Goal: Information Seeking & Learning: Check status

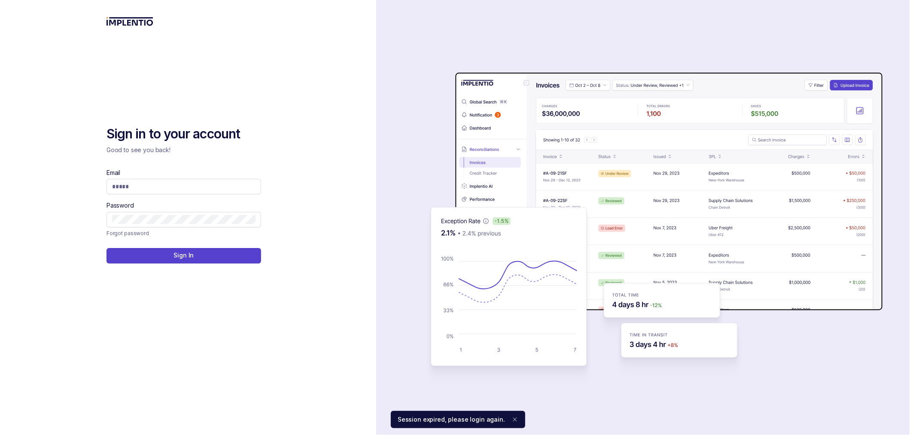
type input "**********"
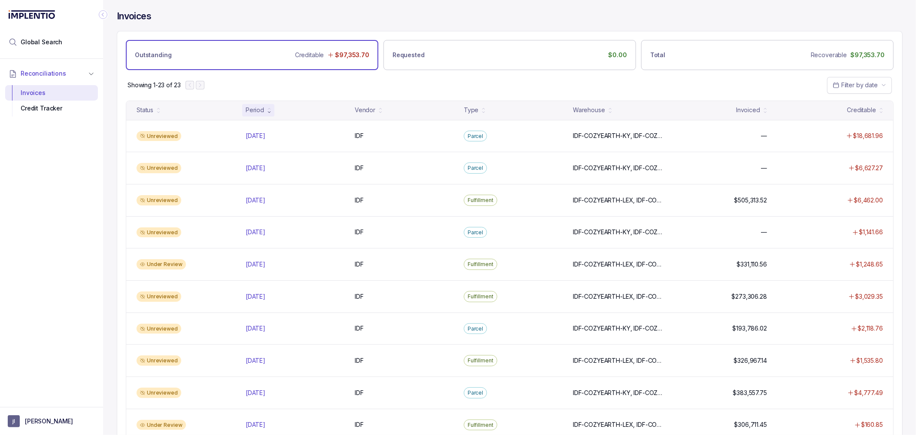
click at [330, 82] on div "Showing 1-23 of 23 Filter by date" at bounding box center [509, 85] width 785 height 30
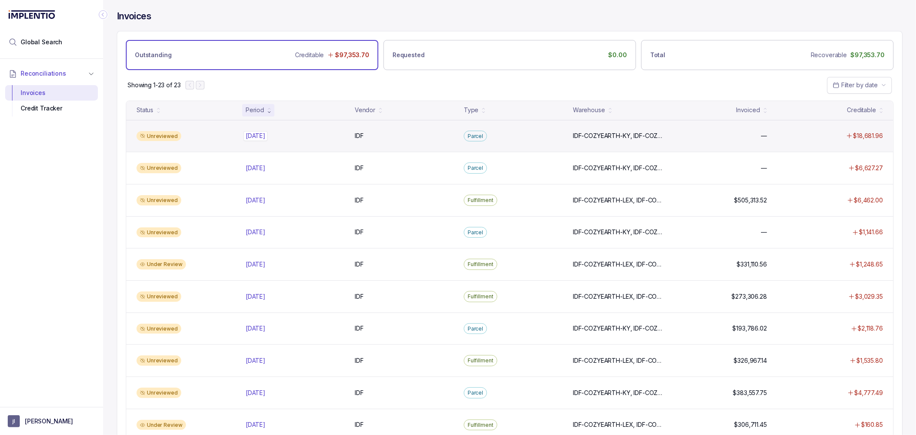
click at [265, 134] on div "[DATE] [DATE]" at bounding box center [256, 135] width 20 height 9
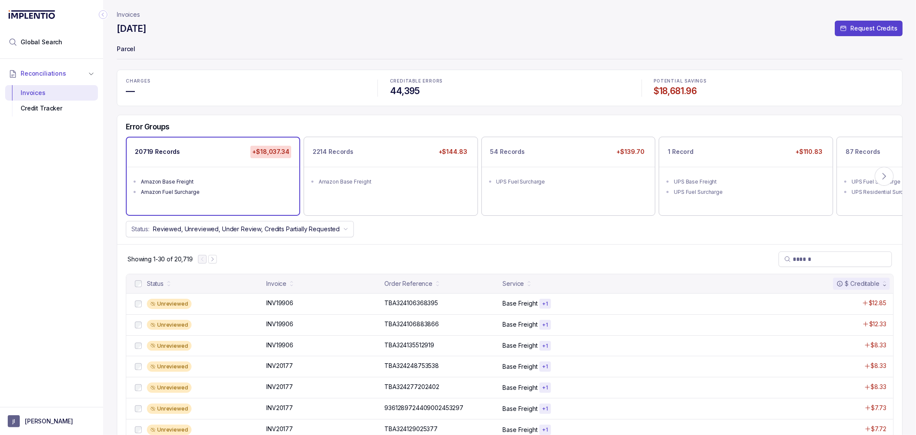
click at [889, 178] on button at bounding box center [884, 176] width 19 height 19
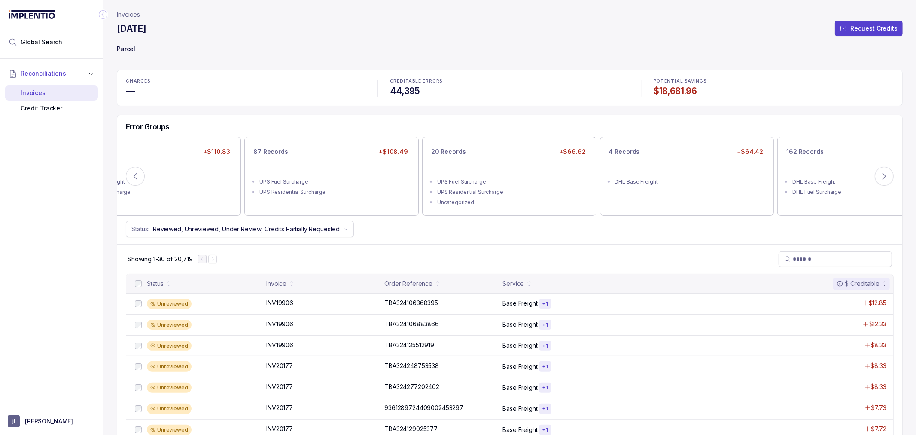
drag, startPoint x: 402, startPoint y: 237, endPoint x: 390, endPoint y: 204, distance: 34.4
click at [402, 236] on div "Status: Reviewed, Unreviewed, Under Review, Credits Partially Requested" at bounding box center [509, 229] width 785 height 16
click at [388, 202] on ul "UPS Fuel Surcharge UPS Residential Surcharge" at bounding box center [331, 186] width 173 height 38
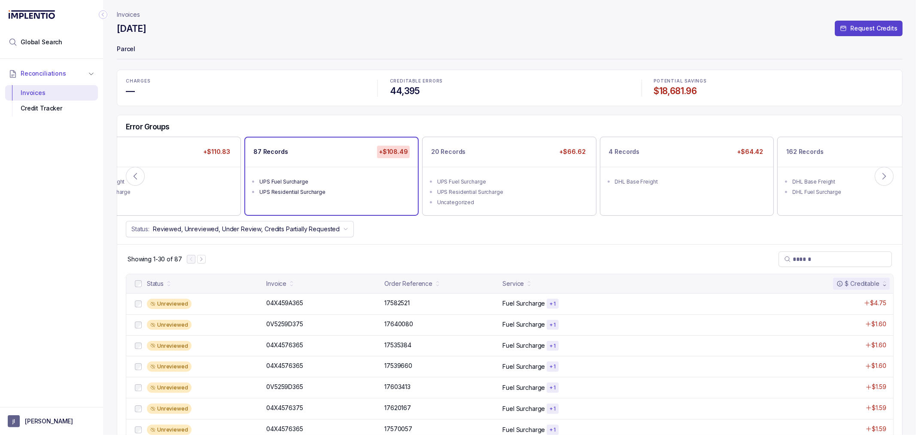
click at [425, 234] on div "Status: Reviewed, Unreviewed, Under Review, Credits Partially Requested" at bounding box center [509, 229] width 785 height 16
click at [422, 234] on div "Status: Reviewed, Unreviewed, Under Review, Credits Partially Requested" at bounding box center [509, 229] width 785 height 16
click at [421, 235] on div "Status: Reviewed, Unreviewed, Under Review, Credits Partially Requested" at bounding box center [509, 229] width 785 height 16
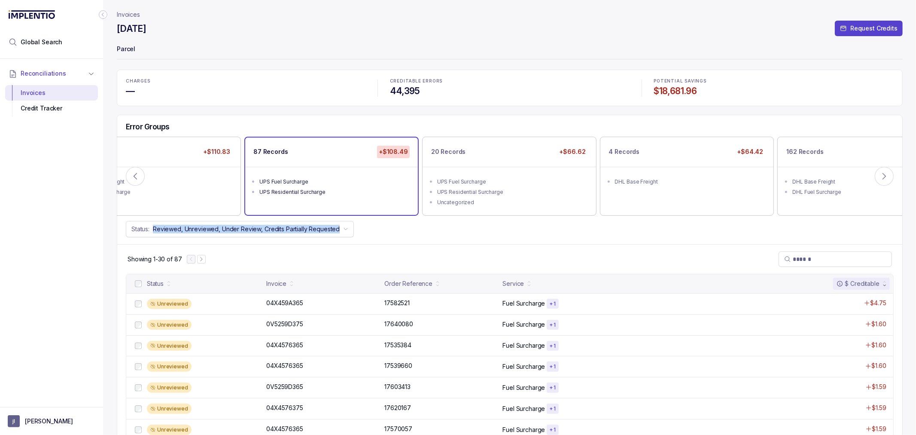
click at [421, 235] on div "Status: Reviewed, Unreviewed, Under Review, Credits Partially Requested" at bounding box center [509, 229] width 785 height 16
click at [405, 244] on div "Showing 1-30 of 87" at bounding box center [509, 259] width 785 height 30
click at [414, 235] on div "Status: Reviewed, Unreviewed, Under Review, Credits Partially Requested" at bounding box center [509, 229] width 785 height 16
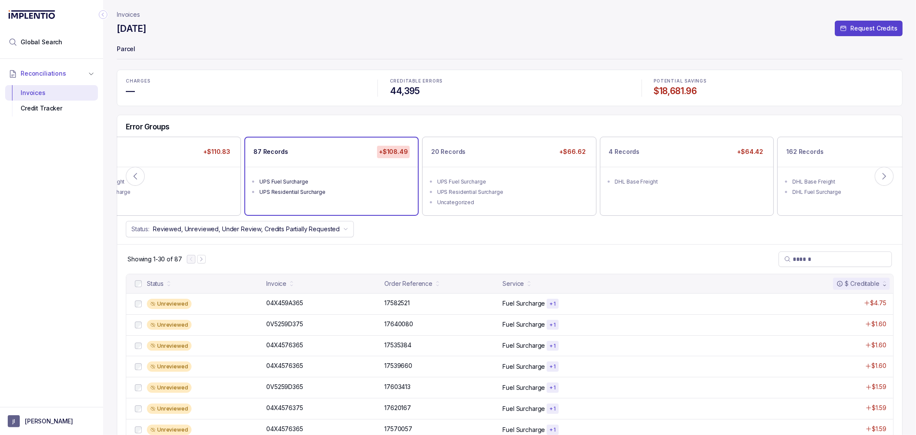
click at [409, 235] on div "Status: Reviewed, Unreviewed, Under Review, Credits Partially Requested" at bounding box center [509, 229] width 785 height 16
click at [436, 234] on div "Status: Reviewed, Unreviewed, Under Review, Credits Partially Requested" at bounding box center [509, 229] width 785 height 16
click at [450, 229] on div "Status: Reviewed, Unreviewed, Under Review, Credits Partially Requested" at bounding box center [509, 229] width 785 height 16
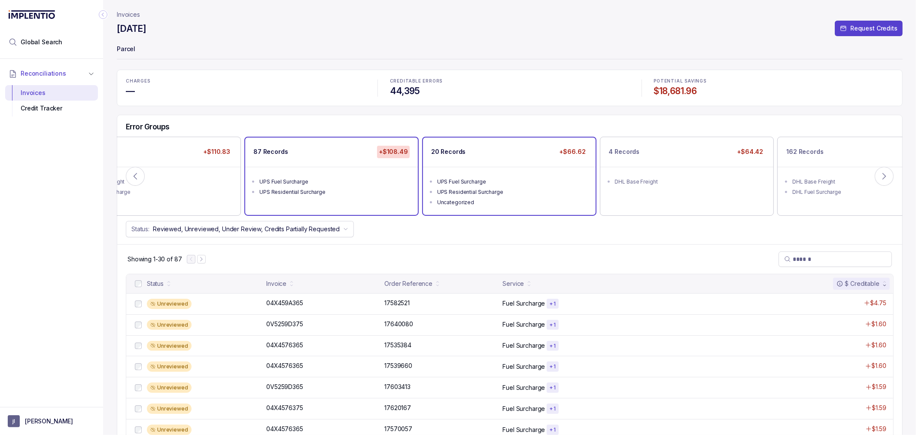
click at [489, 201] on div "Uncategorized" at bounding box center [511, 202] width 149 height 9
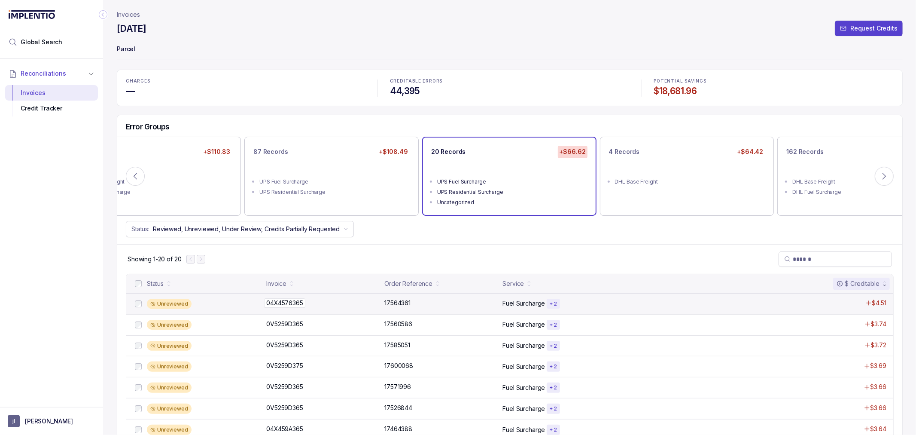
click at [284, 301] on p "04X4576365" at bounding box center [284, 302] width 41 height 9
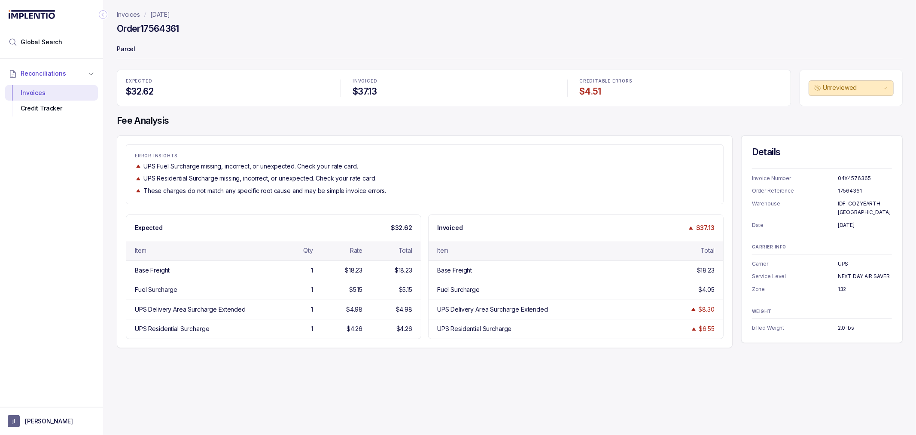
click at [72, 190] on div "Reconciliations Invoices Credit Tracker" at bounding box center [51, 230] width 103 height 343
click at [107, 131] on div "Invoices [DATE] Order 17564361 Parcel EXPECTED $32.62 INVOICED $37.13 CREDITABL…" at bounding box center [506, 217] width 807 height 435
click at [108, 131] on div "Invoices [DATE] Order 17564361 Parcel EXPECTED $32.62 INVOICED $37.13 CREDITABL…" at bounding box center [506, 217] width 807 height 435
click at [118, 118] on h4 "Fee Analysis" at bounding box center [510, 121] width 786 height 12
click at [112, 137] on div "Invoices [DATE] Order 17564361 Parcel EXPECTED $32.62 INVOICED $37.13 CREDITABL…" at bounding box center [506, 217] width 807 height 435
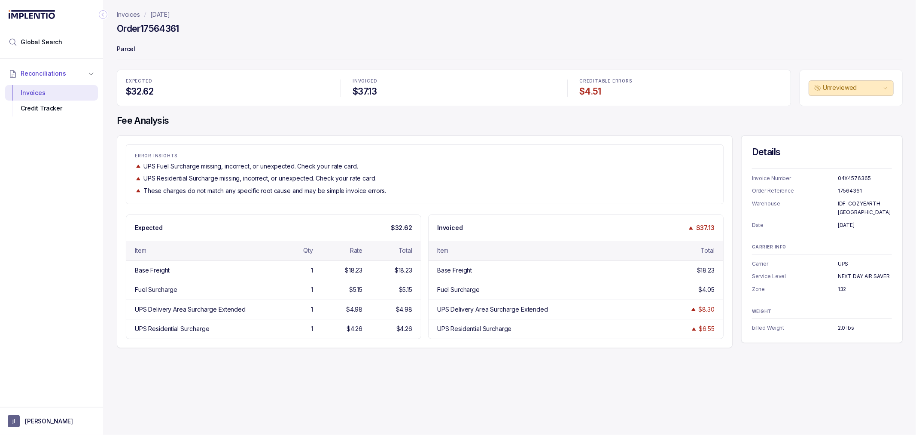
click at [125, 125] on h4 "Fee Analysis" at bounding box center [510, 121] width 786 height 12
click at [125, 124] on h4 "Fee Analysis" at bounding box center [510, 121] width 786 height 12
click at [143, 122] on h4 "Fee Analysis" at bounding box center [510, 121] width 786 height 12
click at [145, 106] on div "EXPECTED $32.62 INVOICED $37.13 CREDITABLE ERRORS $4.51" at bounding box center [454, 88] width 674 height 37
click at [146, 116] on h4 "Fee Analysis" at bounding box center [510, 121] width 786 height 12
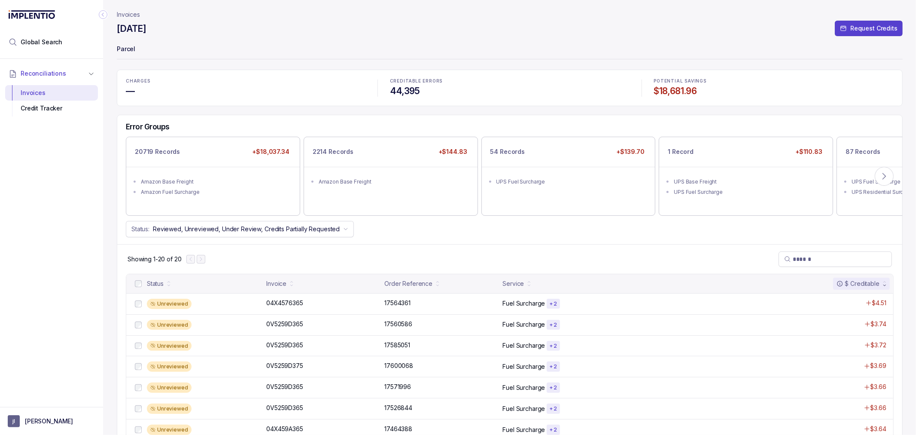
click at [479, 240] on div "Error Groups 20719 Records +$18,037.34 Amazon Base Freight Amazon Fuel Surcharg…" at bounding box center [509, 179] width 785 height 129
click at [464, 233] on div "Status: Reviewed, Unreviewed, Under Review, Credits Partially Requested" at bounding box center [509, 229] width 785 height 16
click at [463, 229] on div "Status: Reviewed, Unreviewed, Under Review, Credits Partially Requested" at bounding box center [509, 229] width 785 height 16
click at [448, 228] on div "Status: Reviewed, Unreviewed, Under Review, Credits Partially Requested" at bounding box center [509, 229] width 785 height 16
click at [446, 228] on div "Status: Reviewed, Unreviewed, Under Review, Credits Partially Requested" at bounding box center [509, 229] width 785 height 16
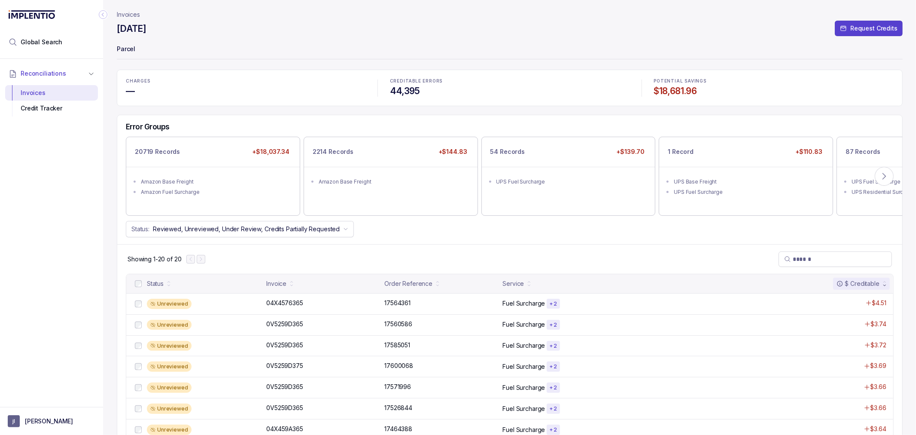
click at [445, 228] on div "Status: Reviewed, Unreviewed, Under Review, Credits Partially Requested" at bounding box center [509, 229] width 785 height 16
click at [466, 232] on div "Status: Reviewed, Unreviewed, Under Review, Credits Partially Requested" at bounding box center [509, 229] width 785 height 16
click at [448, 226] on div "Status: Reviewed, Unreviewed, Under Review, Credits Partially Requested" at bounding box center [509, 229] width 785 height 16
click at [448, 222] on div "Status: Reviewed, Unreviewed, Under Review, Credits Partially Requested" at bounding box center [509, 229] width 785 height 16
click at [449, 219] on div "Error Groups 20719 Records +$18,037.34 Amazon Base Freight Amazon Fuel Surcharg…" at bounding box center [509, 179] width 785 height 129
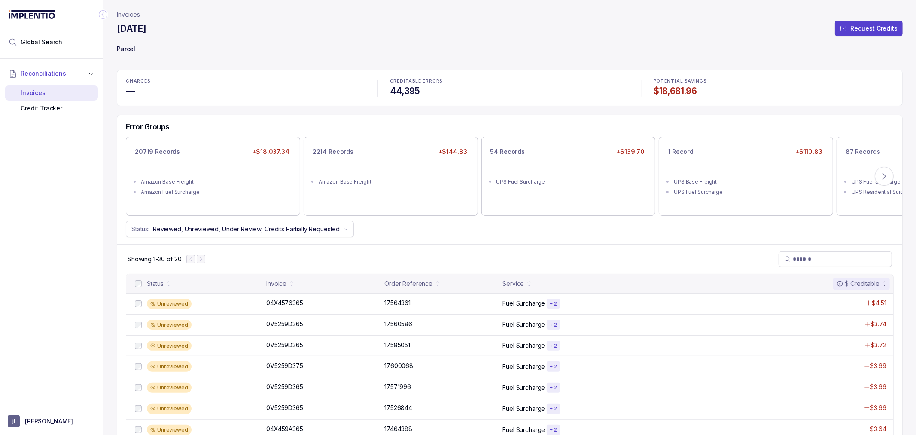
click at [447, 228] on div "Status: Reviewed, Unreviewed, Under Review, Credits Partially Requested" at bounding box center [509, 229] width 785 height 16
click at [479, 233] on div "Status: Reviewed, Unreviewed, Under Review, Credits Partially Requested" at bounding box center [509, 229] width 785 height 16
click at [497, 230] on div "Status: Reviewed, Unreviewed, Under Review, Credits Partially Requested" at bounding box center [509, 229] width 785 height 16
drag, startPoint x: 576, startPoint y: 230, endPoint x: 593, endPoint y: 230, distance: 17.2
click at [576, 230] on div "Status: Reviewed, Unreviewed, Under Review, Credits Partially Requested" at bounding box center [509, 229] width 785 height 16
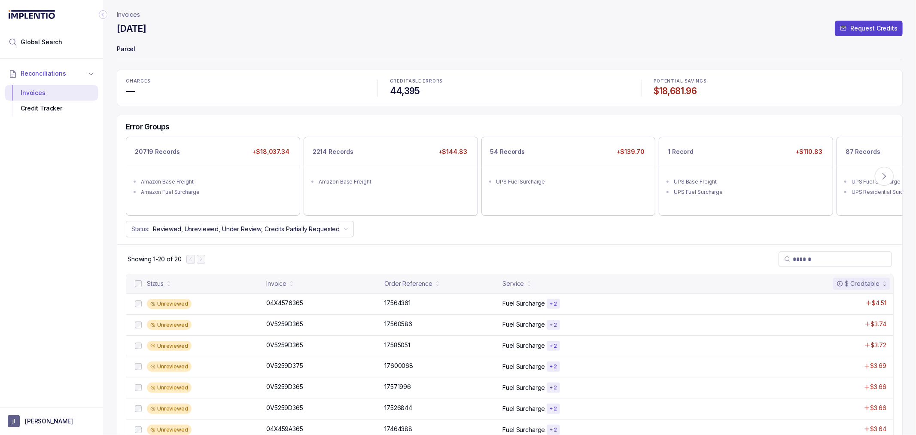
click at [699, 236] on div "Status: Reviewed, Unreviewed, Under Review, Credits Partially Requested" at bounding box center [509, 229] width 785 height 16
click at [888, 174] on button at bounding box center [884, 176] width 19 height 19
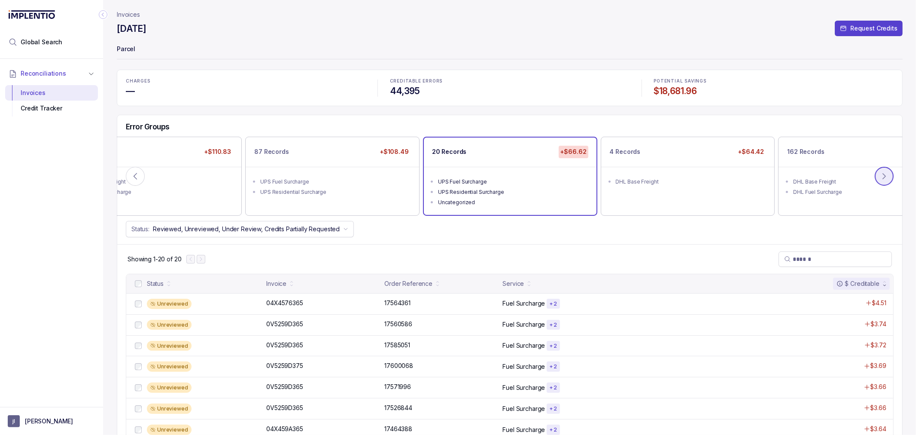
click at [887, 174] on icon at bounding box center [884, 176] width 9 height 9
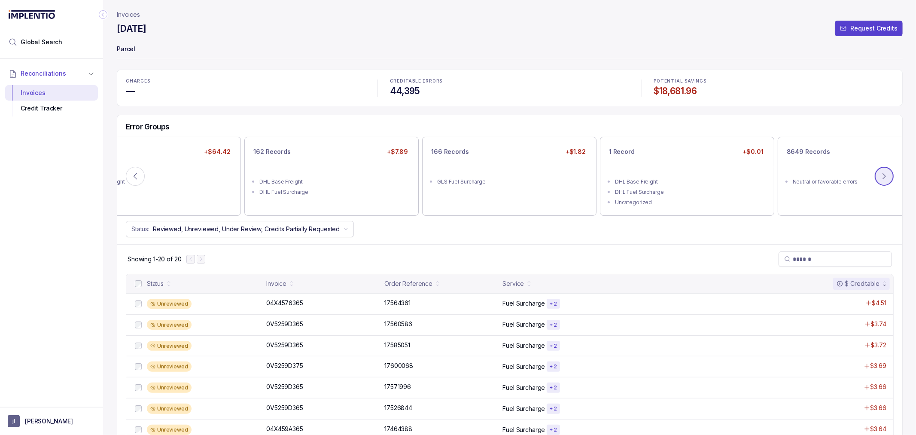
click at [887, 174] on icon at bounding box center [884, 176] width 9 height 9
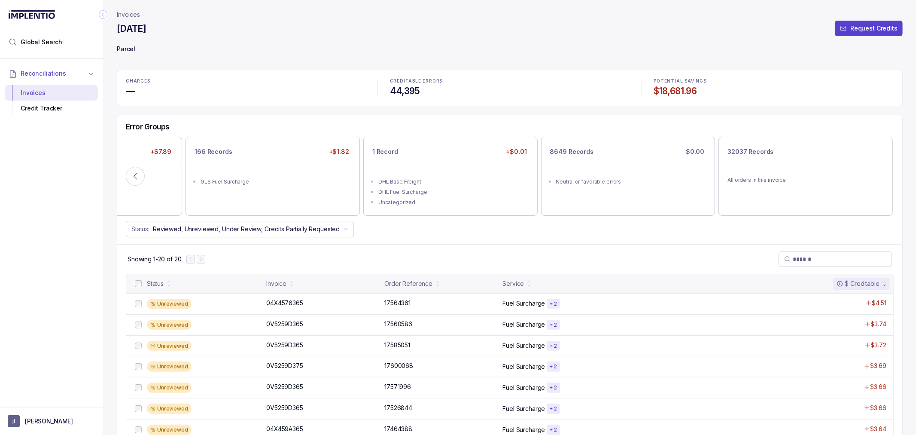
click at [672, 227] on div "Status: Reviewed, Unreviewed, Under Review, Credits Partially Requested" at bounding box center [509, 229] width 785 height 16
click at [657, 189] on ul "Neutral or favorable errors" at bounding box center [628, 180] width 173 height 27
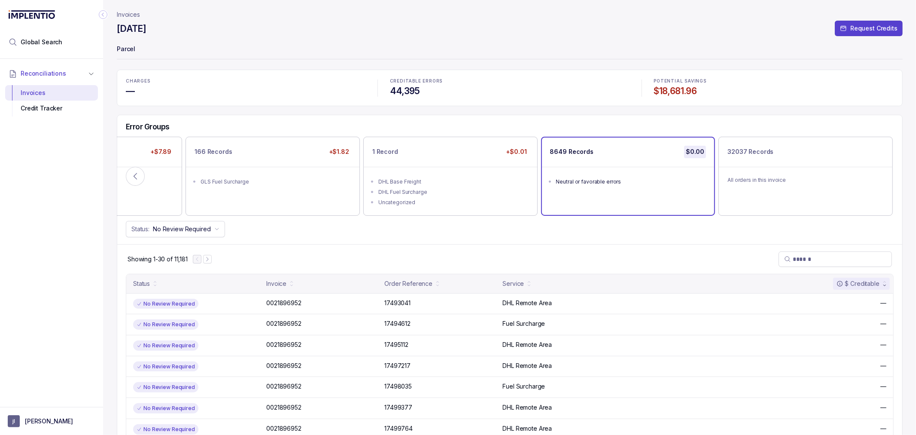
click at [594, 229] on div "Status: No Review Required" at bounding box center [509, 229] width 785 height 16
click at [141, 177] on button at bounding box center [135, 176] width 19 height 19
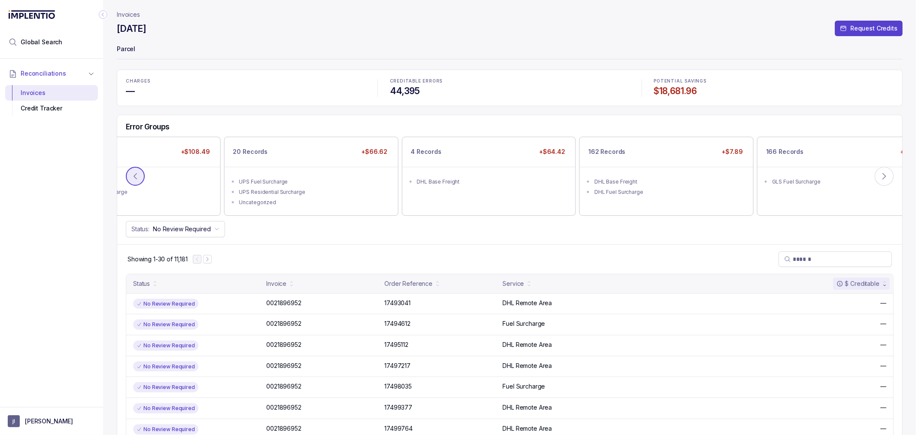
click at [139, 180] on icon at bounding box center [135, 176] width 9 height 9
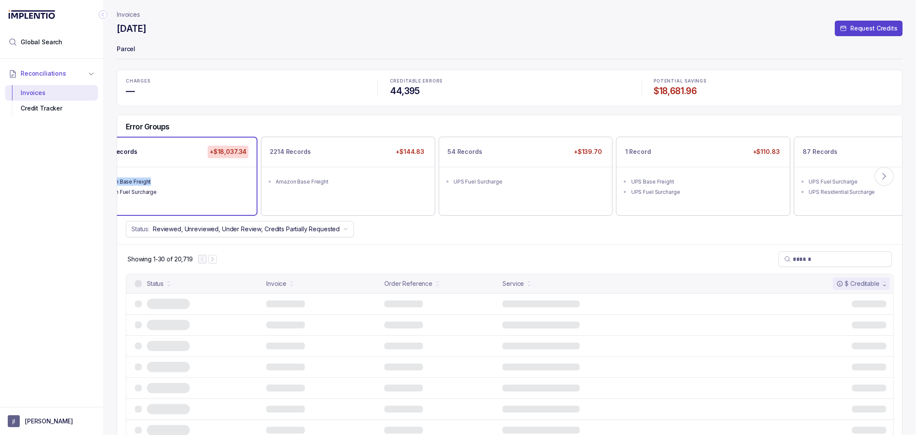
click at [139, 179] on div "Amazon Base Freight" at bounding box center [172, 181] width 149 height 9
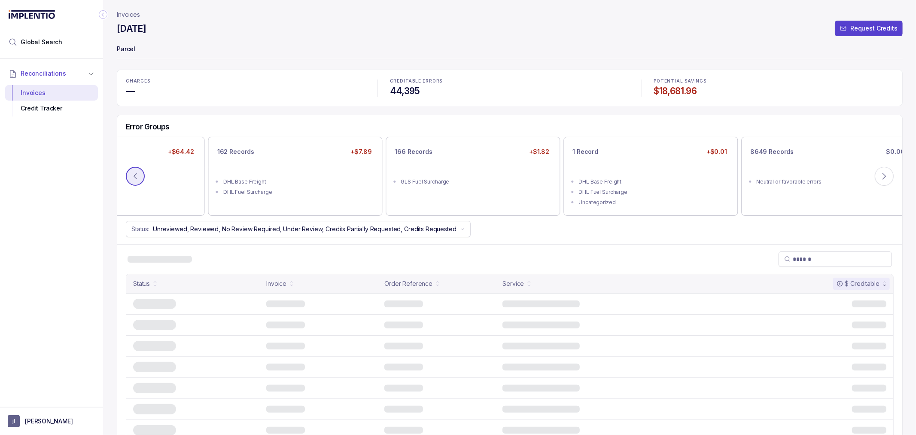
click at [139, 179] on icon at bounding box center [135, 176] width 9 height 9
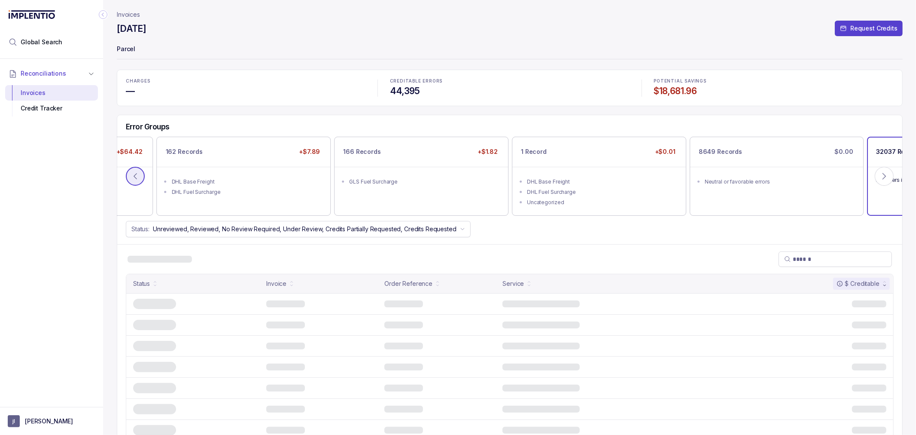
click at [139, 179] on icon at bounding box center [135, 176] width 9 height 9
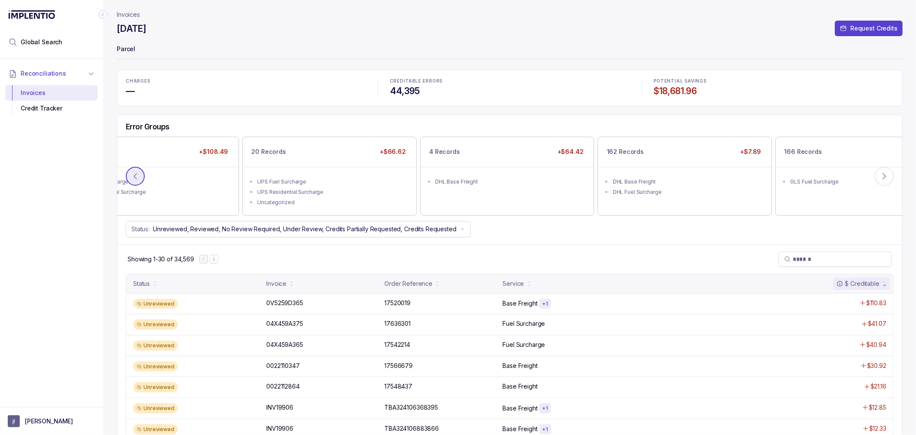
click at [139, 179] on icon at bounding box center [135, 176] width 9 height 9
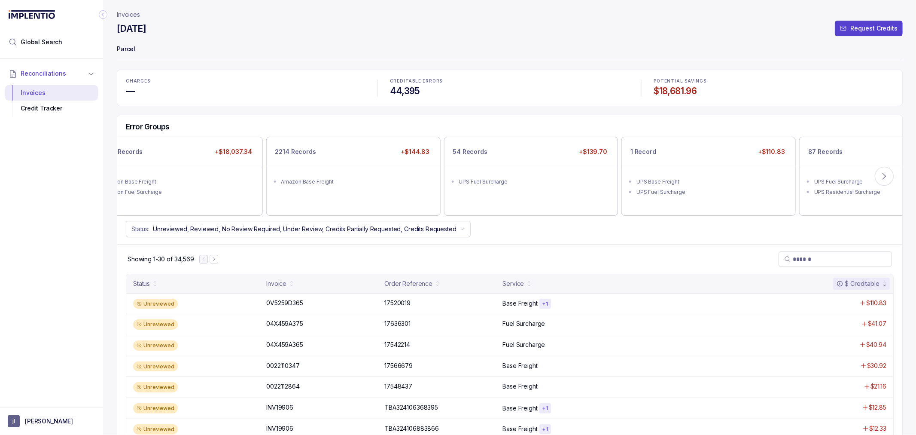
click at [309, 249] on div "Showing 1-30 of 34,569" at bounding box center [509, 259] width 785 height 30
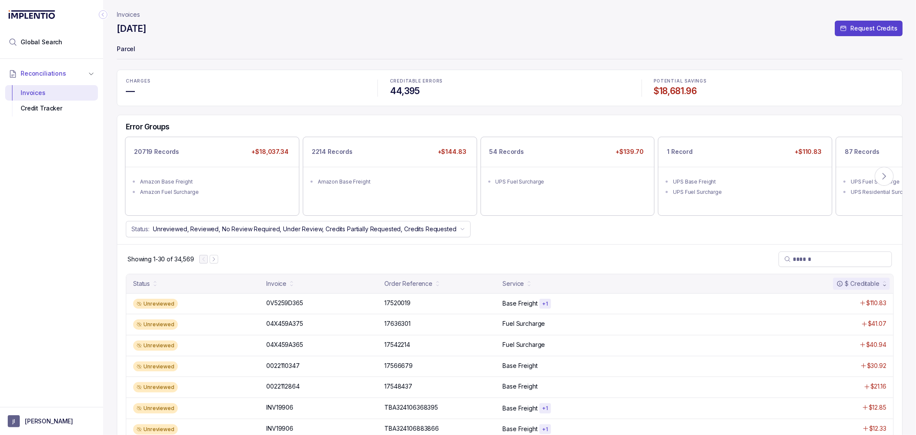
click at [253, 245] on div "Showing 1-30 of 34,569" at bounding box center [509, 259] width 785 height 30
